Goal: Task Accomplishment & Management: Manage account settings

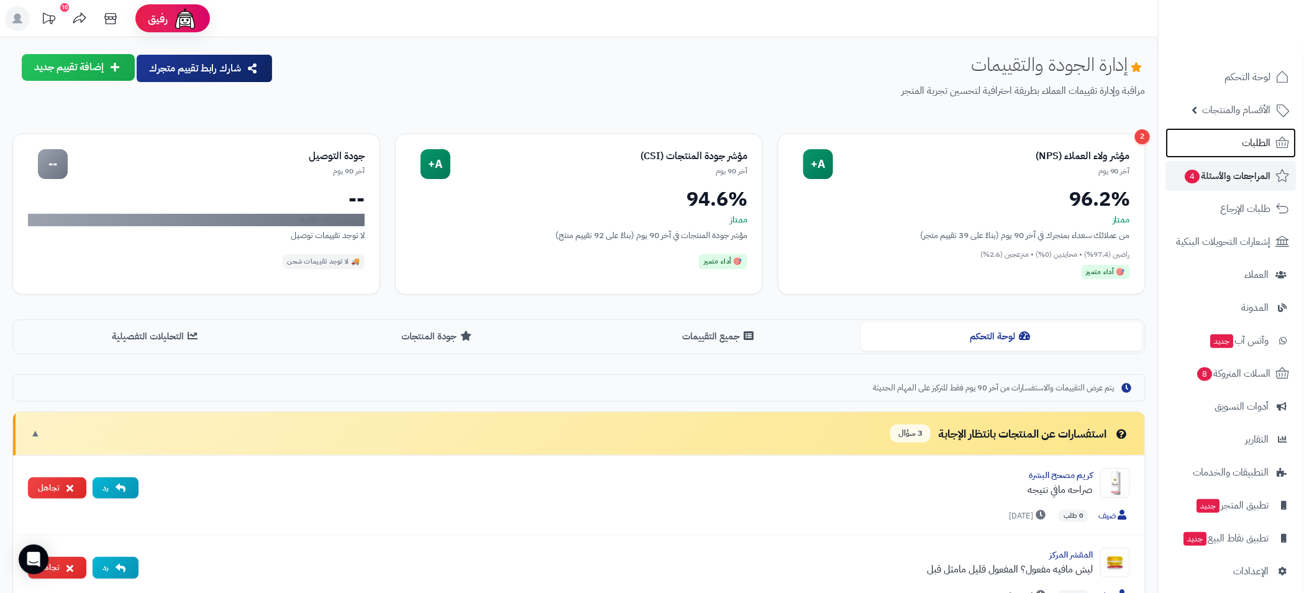
click at [1257, 144] on span "الطلبات" at bounding box center [1257, 142] width 29 height 17
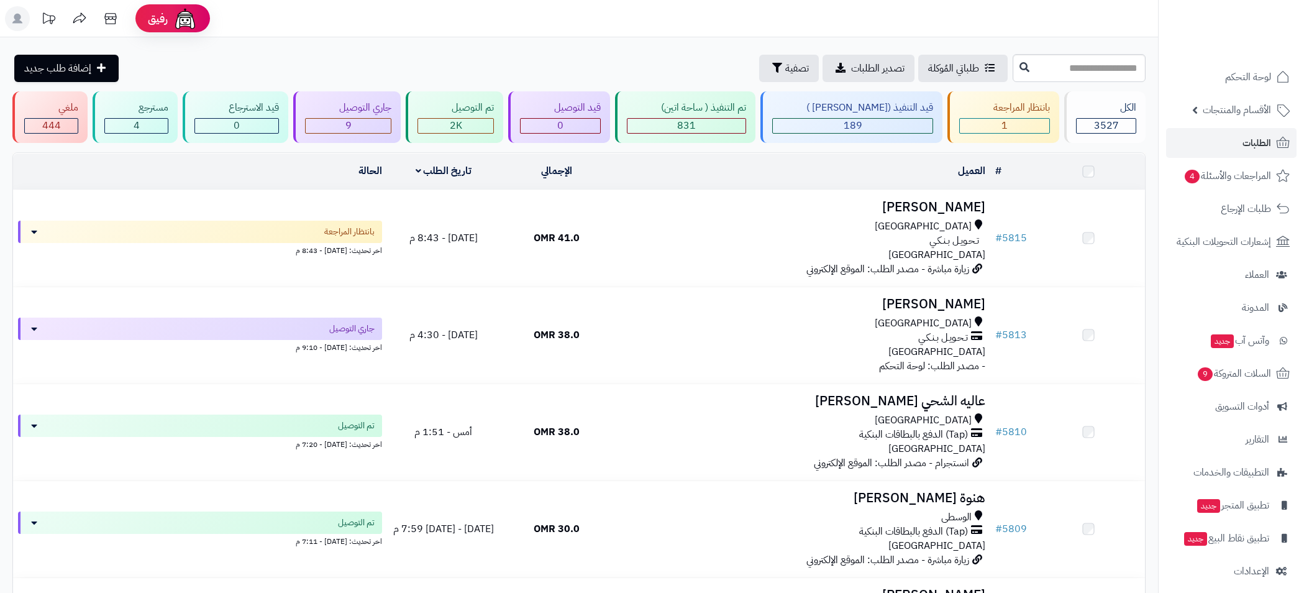
click at [1053, 71] on input "text" at bounding box center [1079, 68] width 133 height 28
type input "****"
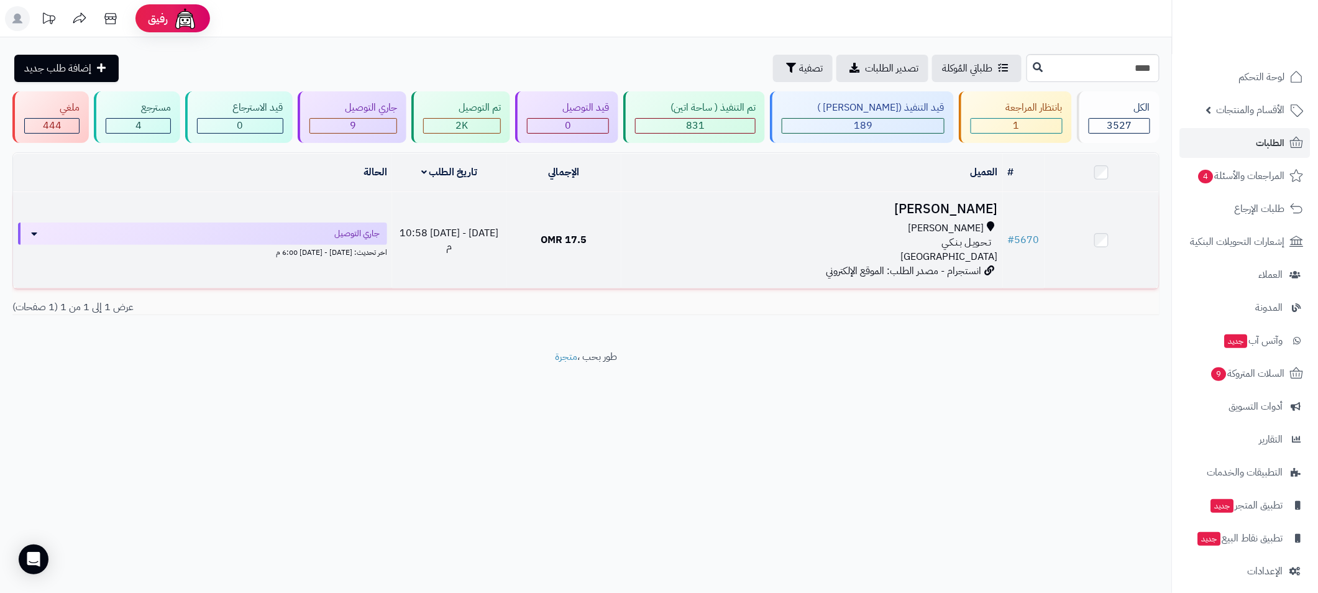
click at [475, 233] on span "[DATE] - [DATE] 10:58 م" at bounding box center [448, 240] width 99 height 29
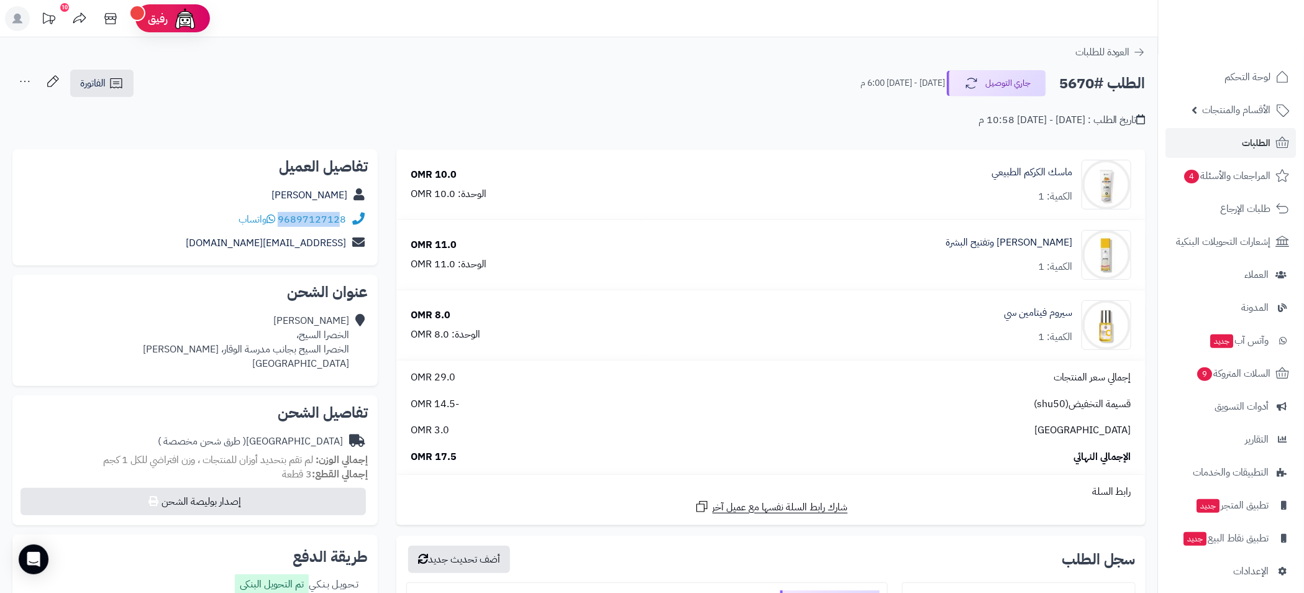
drag, startPoint x: 352, startPoint y: 219, endPoint x: 339, endPoint y: 220, distance: 12.4
click at [339, 220] on div "96897127128 واتساب" at bounding box center [194, 220] width 345 height 24
click at [352, 209] on div "96897127128 واتساب" at bounding box center [194, 220] width 345 height 24
click at [303, 226] on div "96897127128 واتساب" at bounding box center [194, 220] width 345 height 24
click at [347, 226] on div "96897127128 واتساب" at bounding box center [194, 220] width 345 height 24
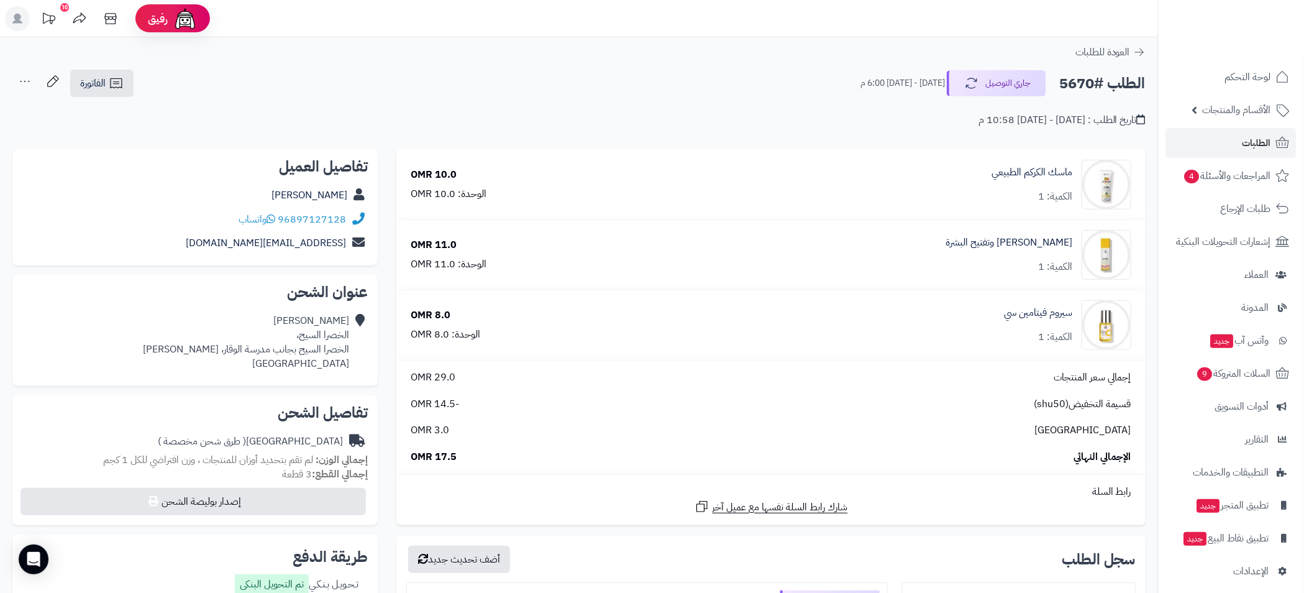
copy icon
click at [297, 226] on div "96897127128 واتساب" at bounding box center [194, 220] width 345 height 24
click at [345, 227] on div "96897127128 واتساب" at bounding box center [194, 220] width 345 height 24
drag, startPoint x: 344, startPoint y: 227, endPoint x: 300, endPoint y: 227, distance: 44.1
click at [300, 227] on div "96897127128 واتساب" at bounding box center [194, 220] width 345 height 24
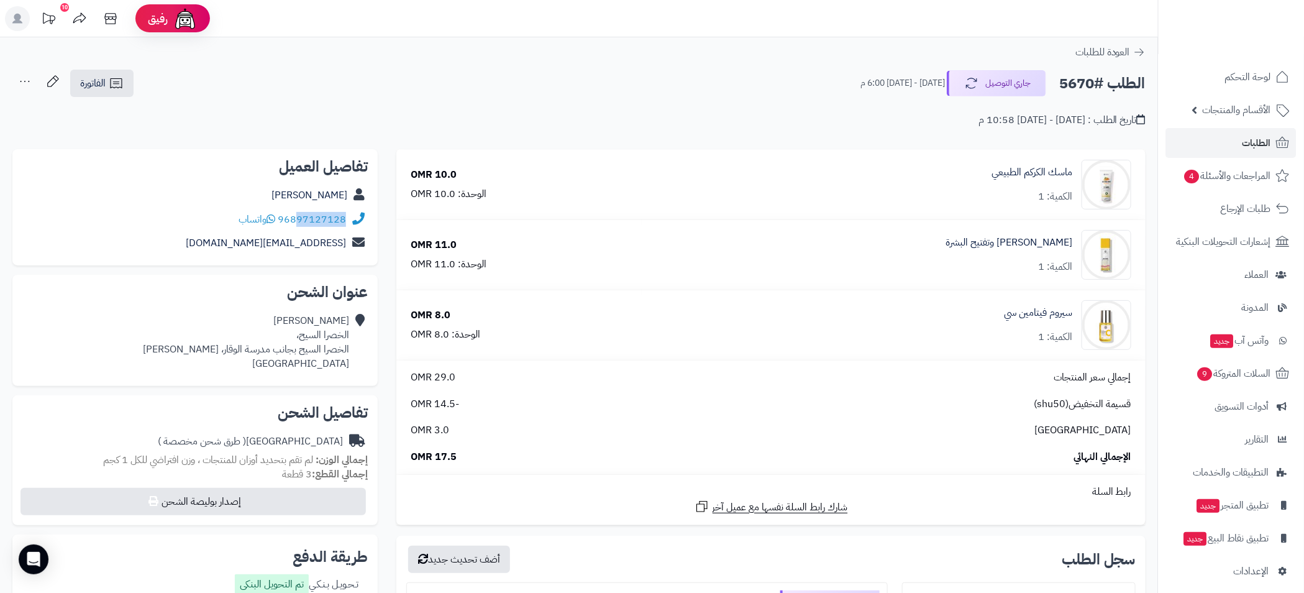
copy link "97127128"
click at [1251, 141] on span "الطلبات" at bounding box center [1257, 142] width 29 height 17
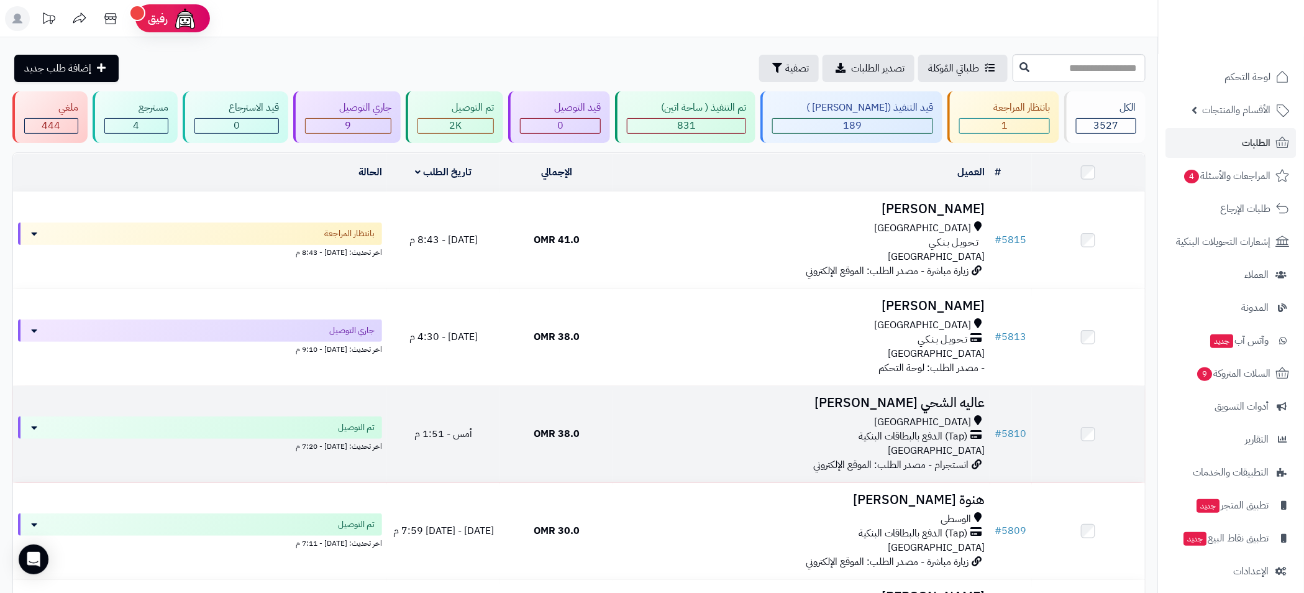
scroll to position [279, 0]
